Goal: Communication & Community: Answer question/provide support

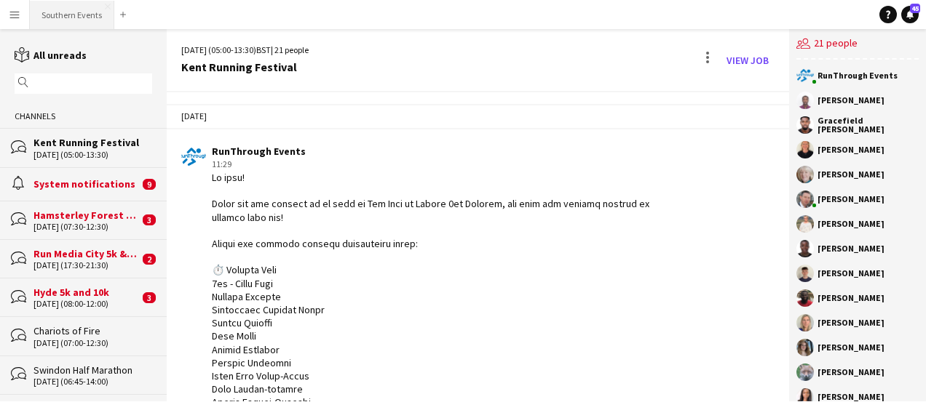
scroll to position [201, 0]
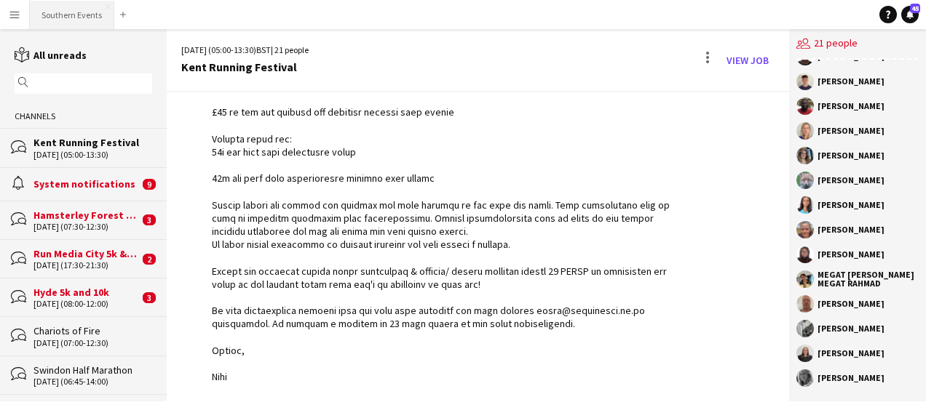
click at [73, 4] on button "Southern Events Close" at bounding box center [72, 15] width 84 height 28
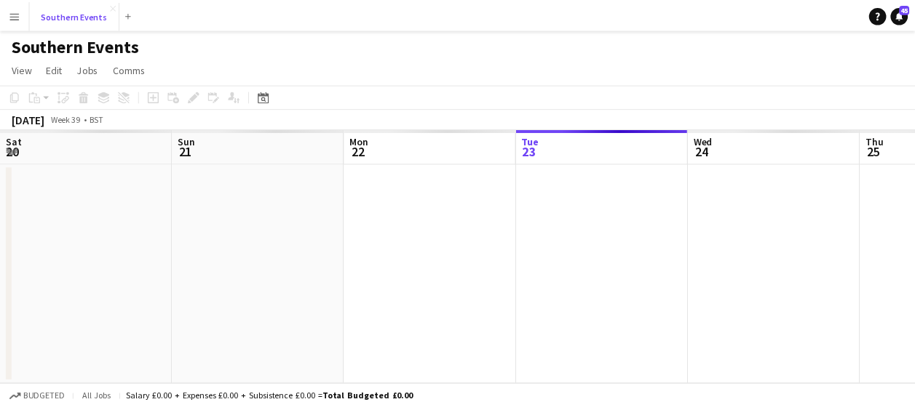
scroll to position [0, 348]
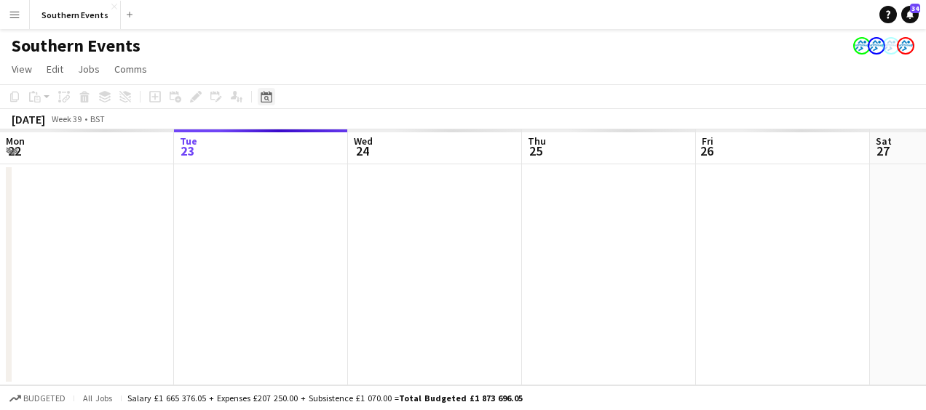
click at [268, 95] on icon at bounding box center [266, 97] width 11 height 12
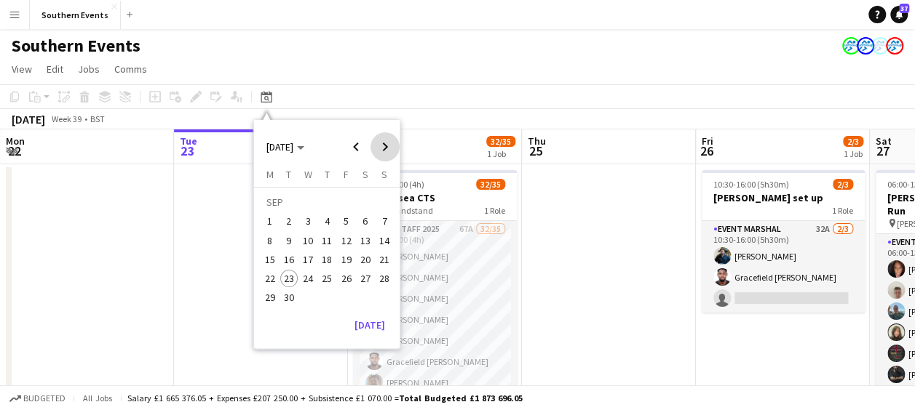
click at [381, 142] on span "Next month" at bounding box center [384, 146] width 29 height 29
click at [381, 221] on span "5" at bounding box center [384, 221] width 17 height 17
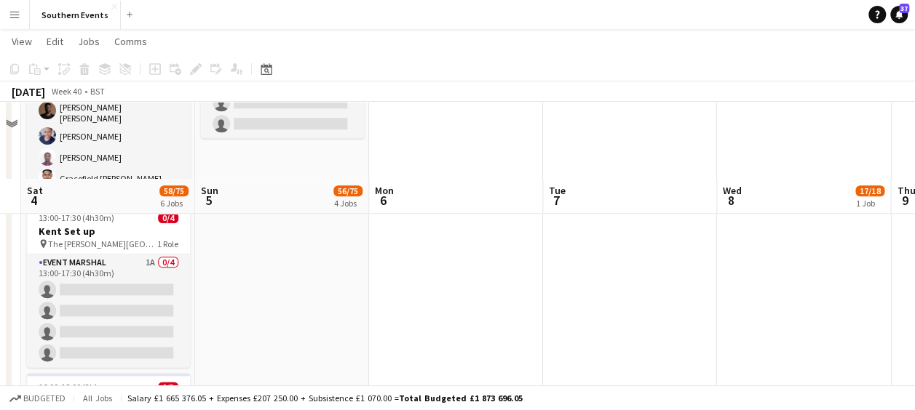
scroll to position [744, 0]
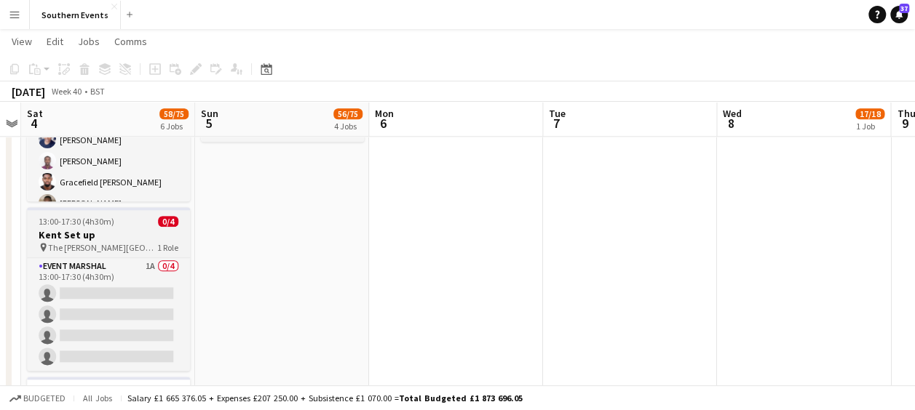
click at [147, 258] on div "Event Marshal 1A 0/4 13:00-17:30 (4h30m) single-neutral-actions single-neutral-…" at bounding box center [108, 315] width 163 height 114
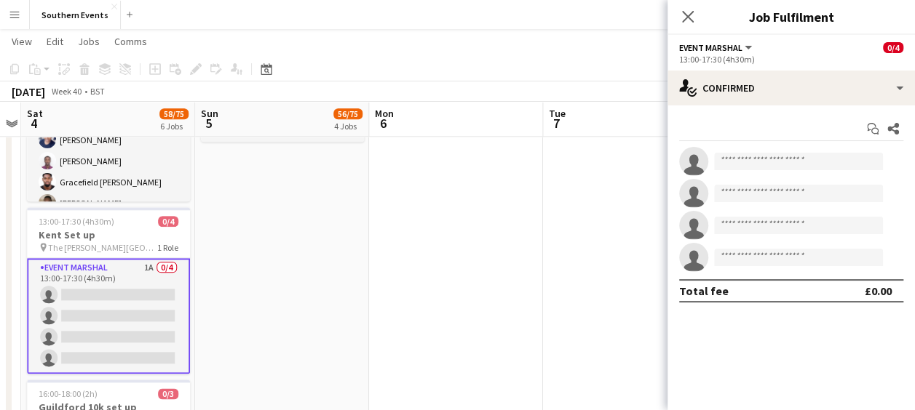
click at [132, 290] on app-card-role "Event Marshal 1A 0/4 13:00-17:30 (4h30m) single-neutral-actions single-neutral-…" at bounding box center [108, 316] width 163 height 116
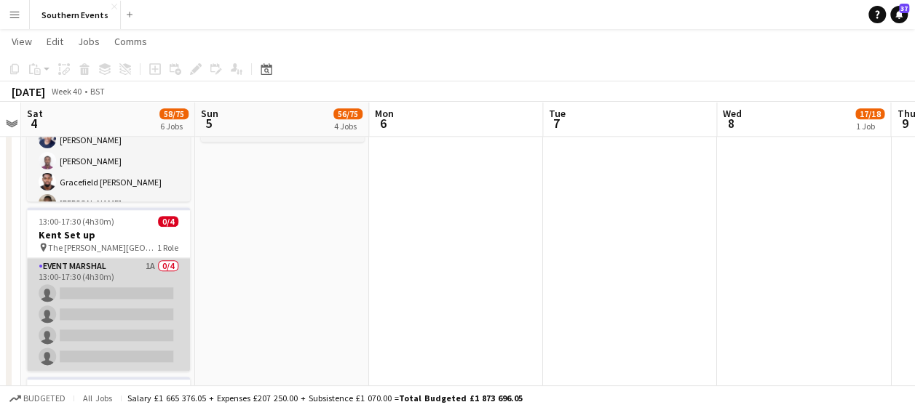
click at [132, 290] on app-card-role "Event Marshal 1A 0/4 13:00-17:30 (4h30m) single-neutral-actions single-neutral-…" at bounding box center [108, 314] width 163 height 113
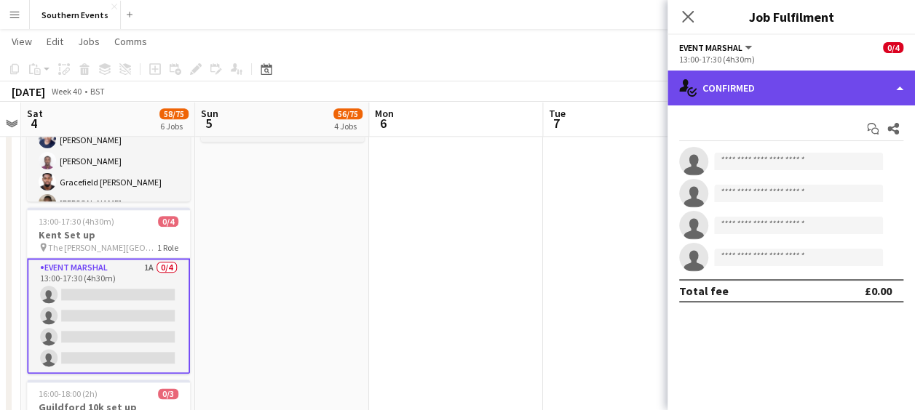
click at [778, 84] on div "single-neutral-actions-check-2 Confirmed" at bounding box center [790, 88] width 247 height 35
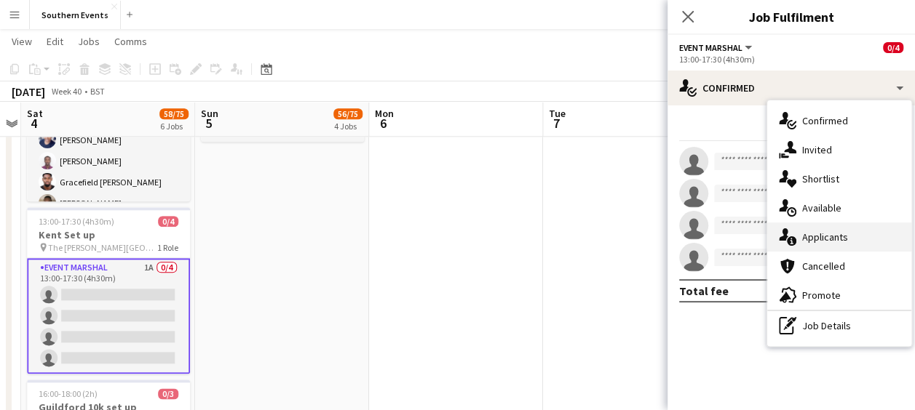
click at [819, 236] on span "Applicants" at bounding box center [825, 237] width 46 height 13
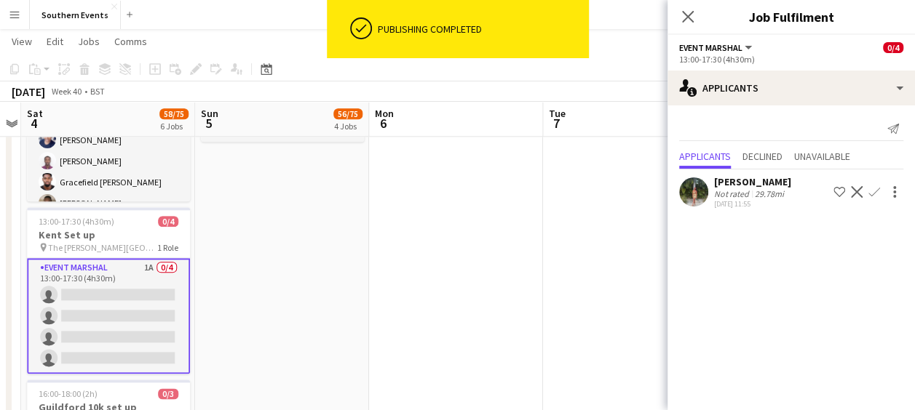
click at [699, 190] on app-user-avatar at bounding box center [693, 192] width 29 height 29
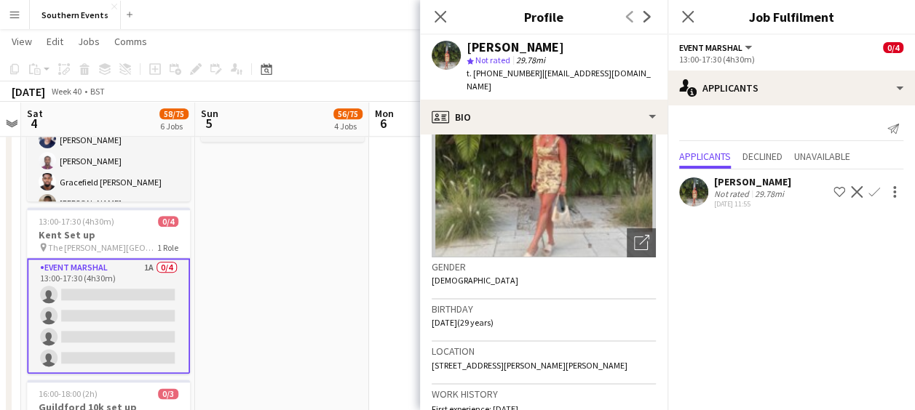
scroll to position [0, 0]
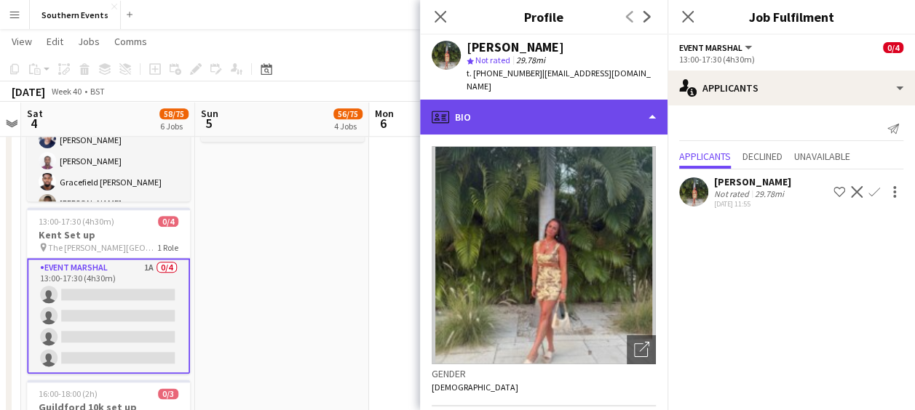
click at [589, 100] on div "profile Bio" at bounding box center [543, 117] width 247 height 35
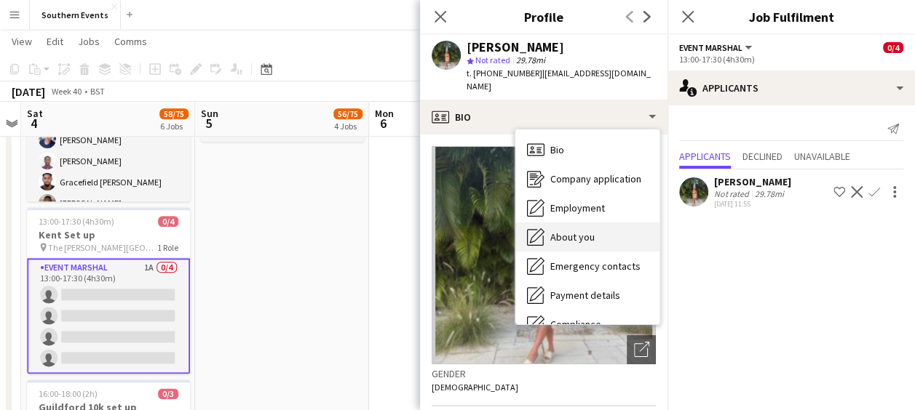
click at [584, 231] on span "About you" at bounding box center [572, 237] width 44 height 13
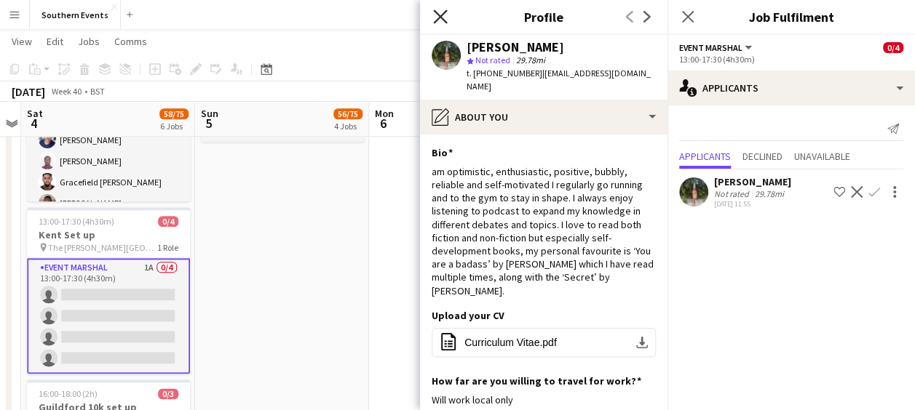
click at [444, 19] on icon "Close pop-in" at bounding box center [440, 16] width 14 height 14
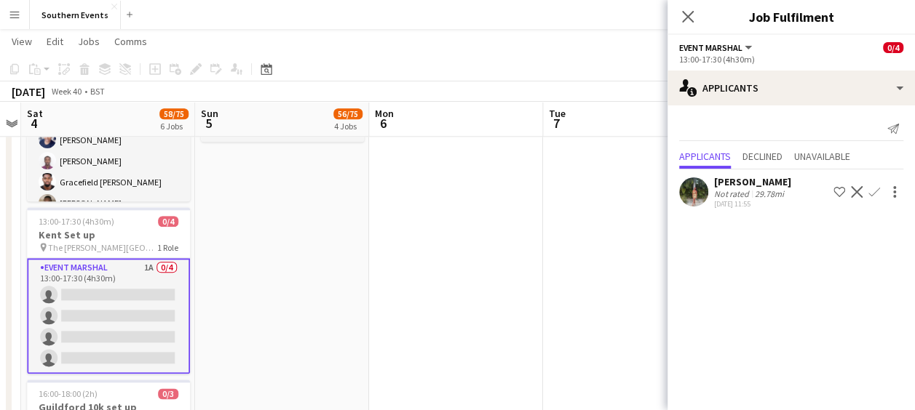
click at [444, 19] on app-navbar "Menu Boards Boards Boards All jobs Status Workforce Workforce My Workforce Recr…" at bounding box center [457, 14] width 915 height 29
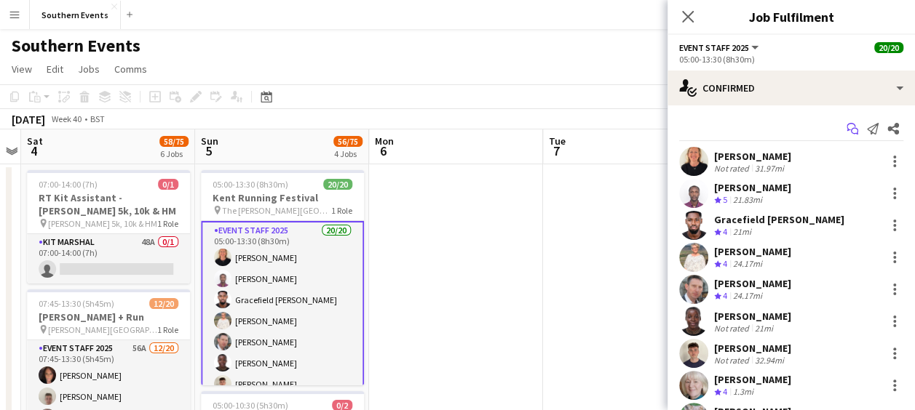
click at [846, 132] on icon "Start chat" at bounding box center [852, 129] width 12 height 12
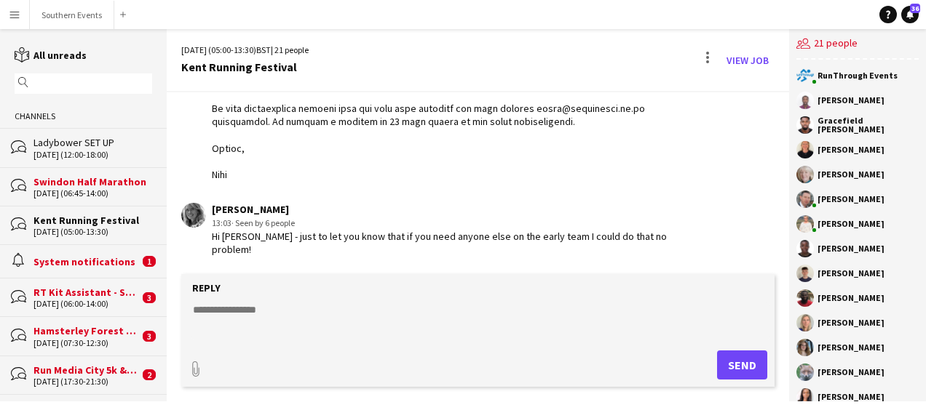
scroll to position [943, 0]
click at [409, 321] on textarea at bounding box center [480, 322] width 579 height 38
click at [255, 313] on textarea at bounding box center [480, 322] width 579 height 38
type textarea "*"
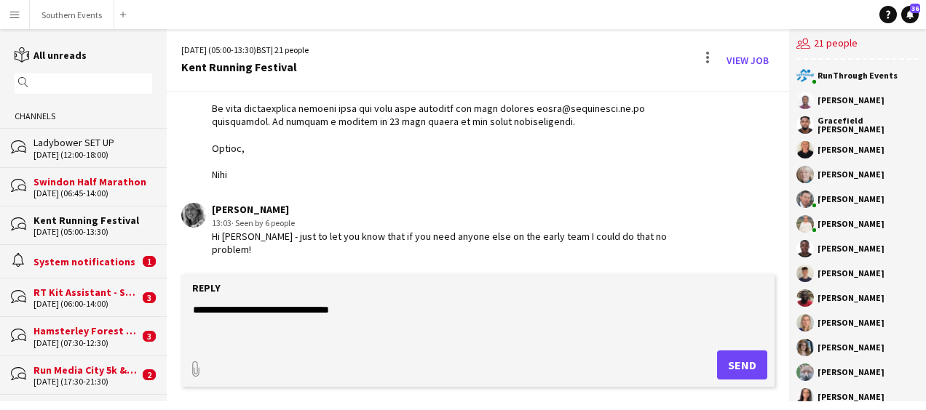
type textarea "**********"
click at [750, 368] on button "Send" at bounding box center [742, 365] width 50 height 29
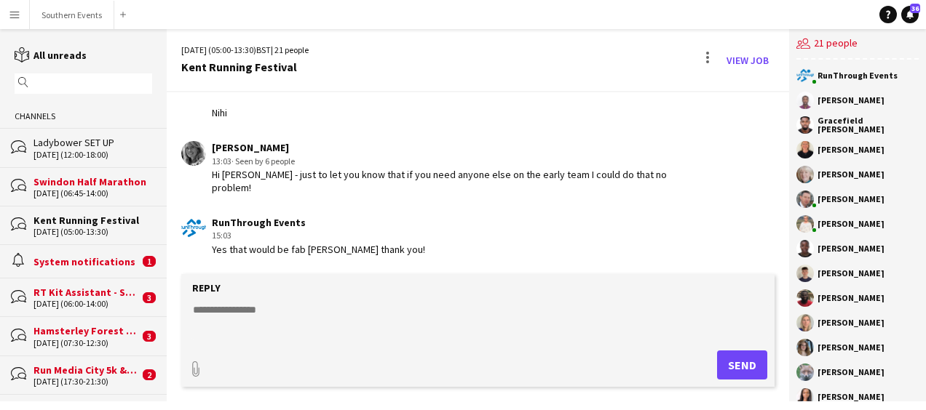
click at [380, 323] on textarea at bounding box center [480, 322] width 579 height 38
